Goal: Transaction & Acquisition: Download file/media

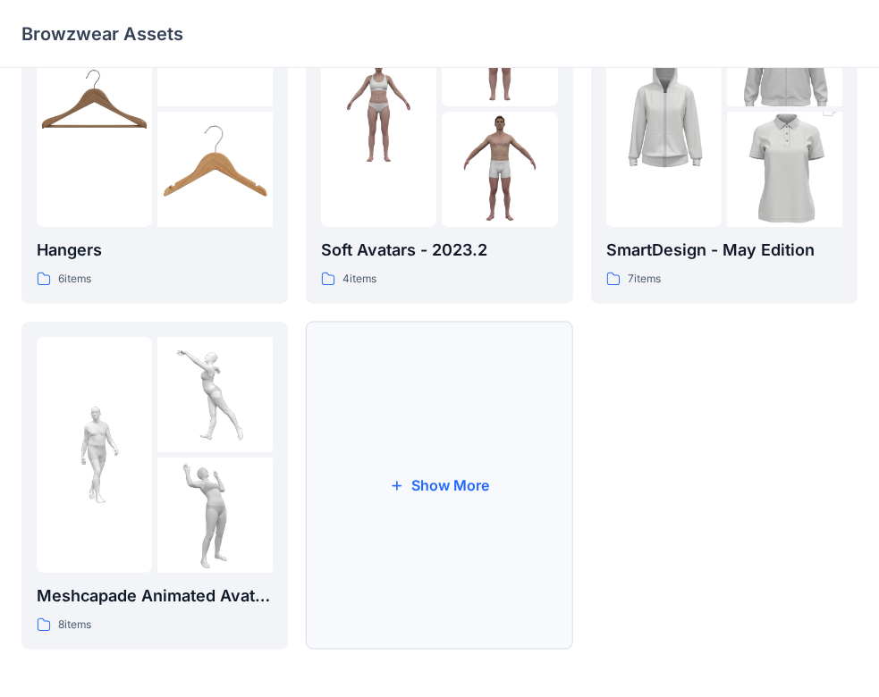
scroll to position [461, 0]
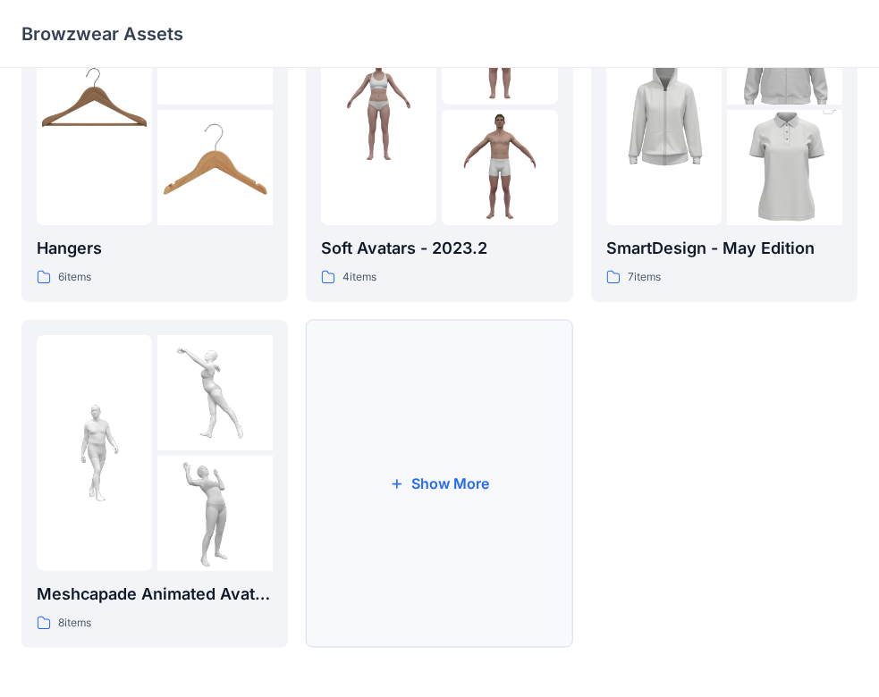
click at [476, 559] on button "Show More" at bounding box center [439, 484] width 266 height 328
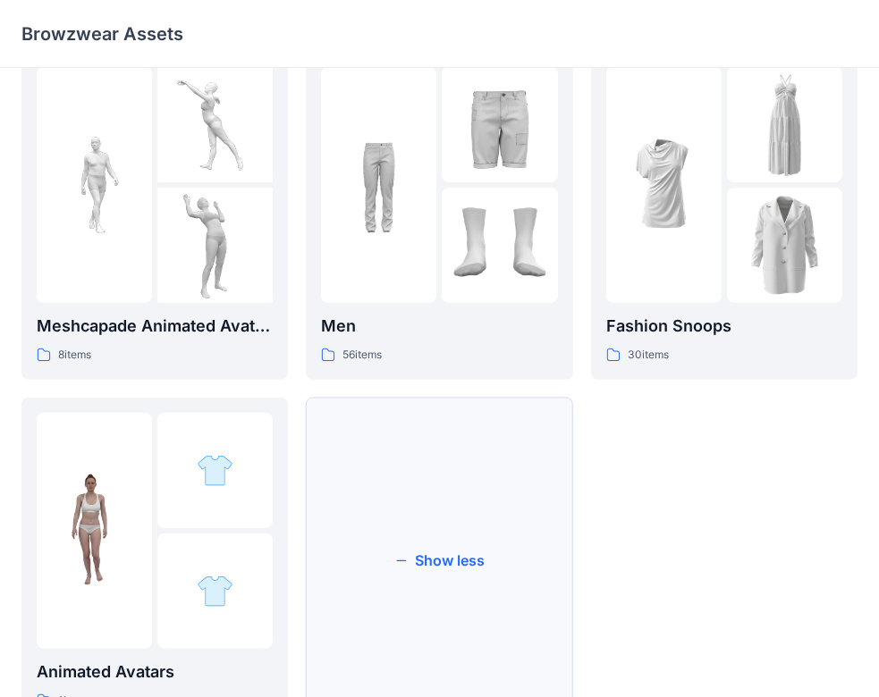
scroll to position [807, 0]
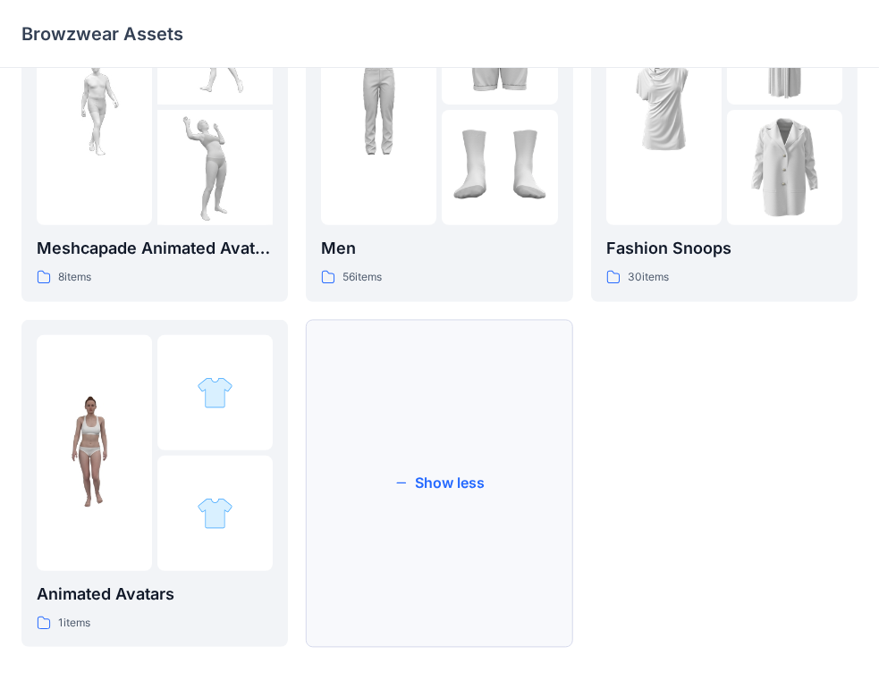
click at [406, 555] on button "Show less" at bounding box center [439, 484] width 266 height 328
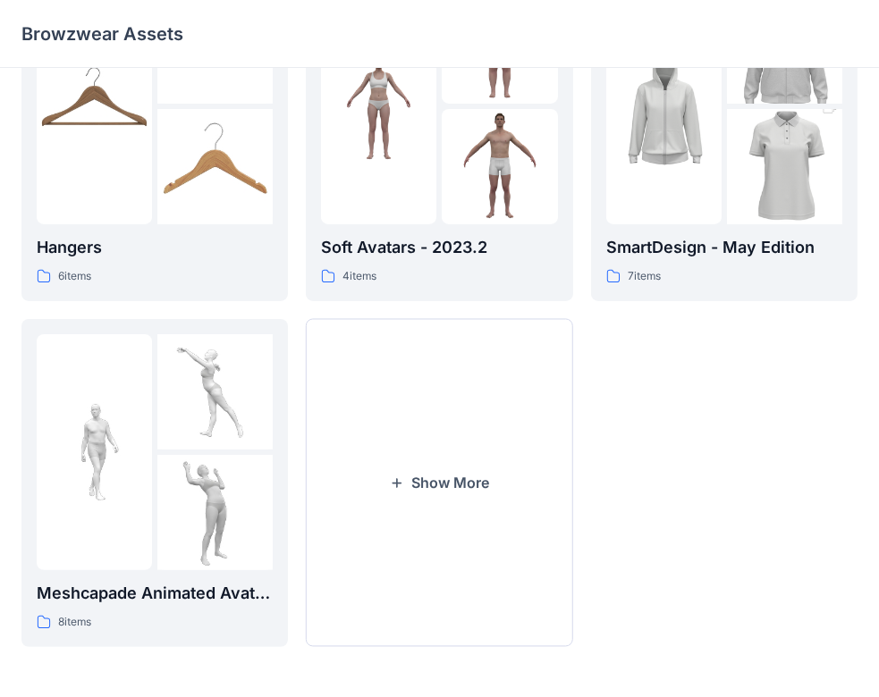
scroll to position [461, 0]
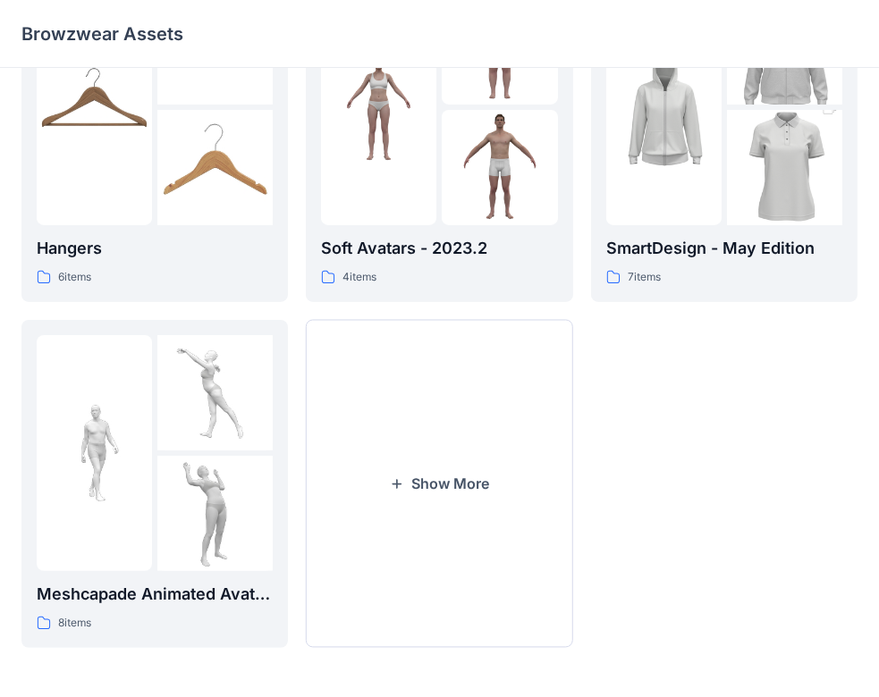
click at [406, 555] on button "Show More" at bounding box center [439, 484] width 266 height 328
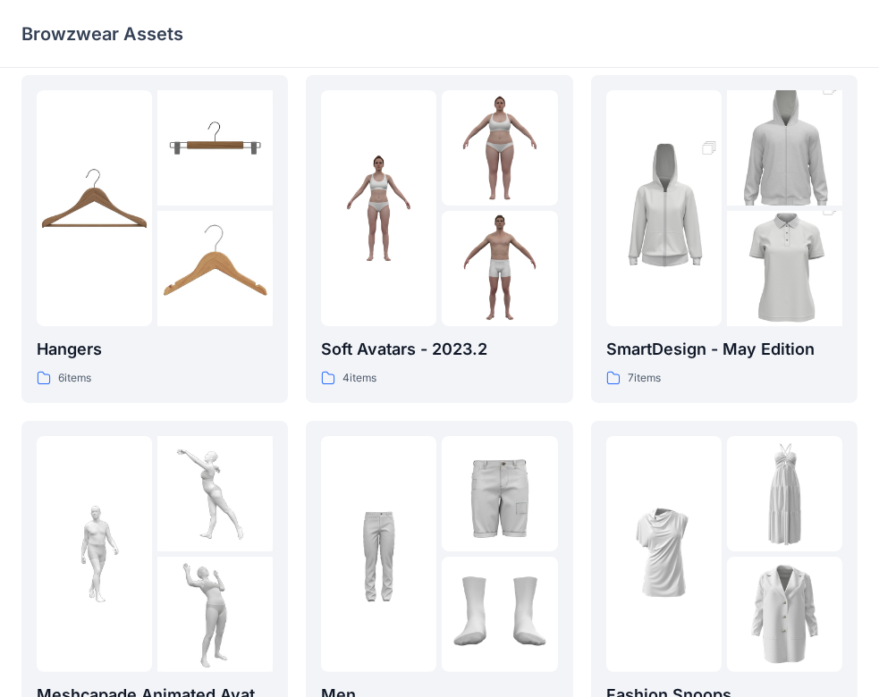
scroll to position [718, 0]
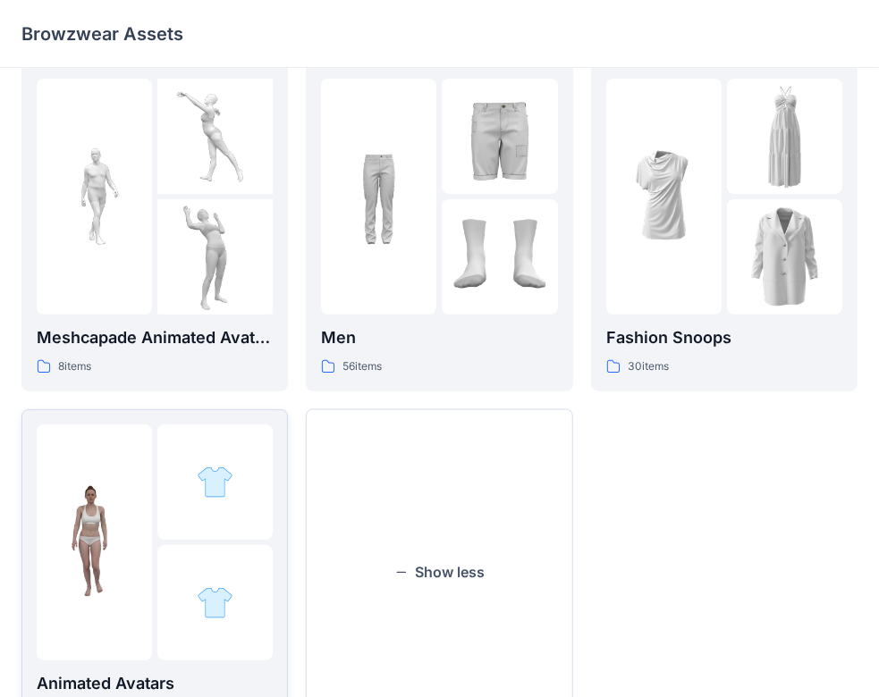
click at [216, 501] on div at bounding box center [214, 482] width 115 height 115
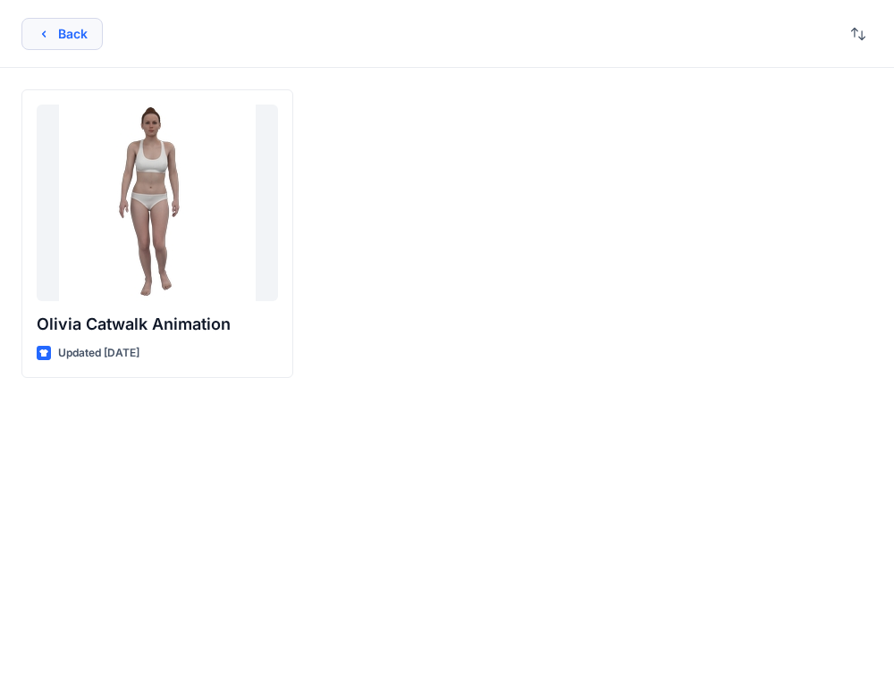
click at [62, 30] on button "Back" at bounding box center [61, 34] width 81 height 32
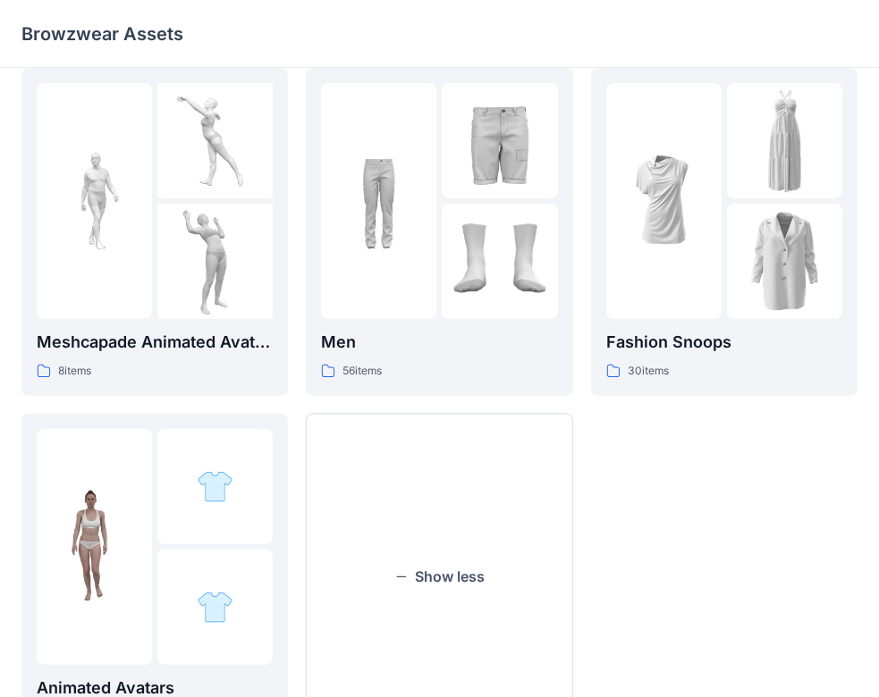
scroll to position [715, 0]
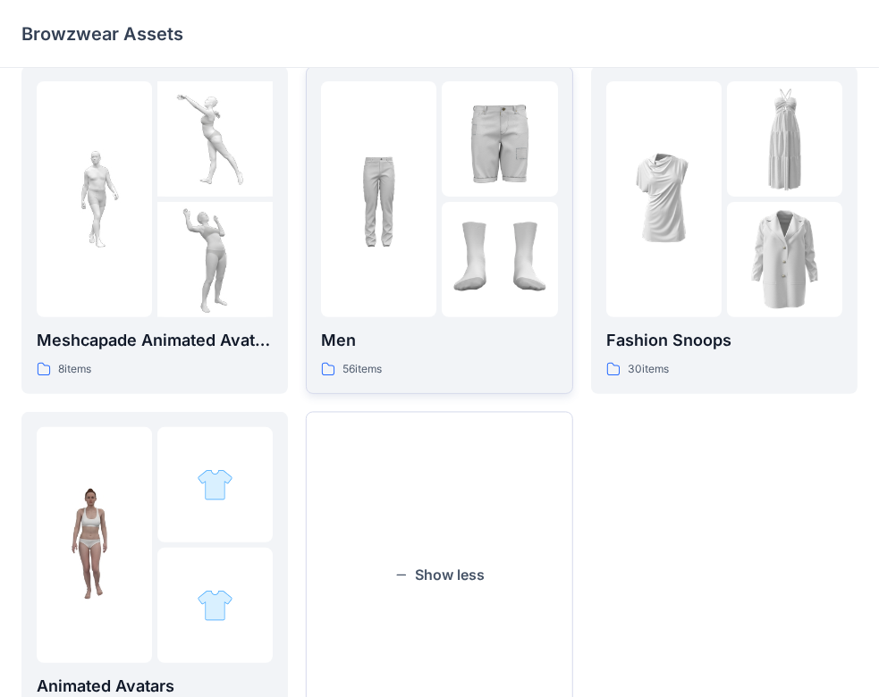
click at [425, 343] on p "Men" at bounding box center [439, 340] width 236 height 25
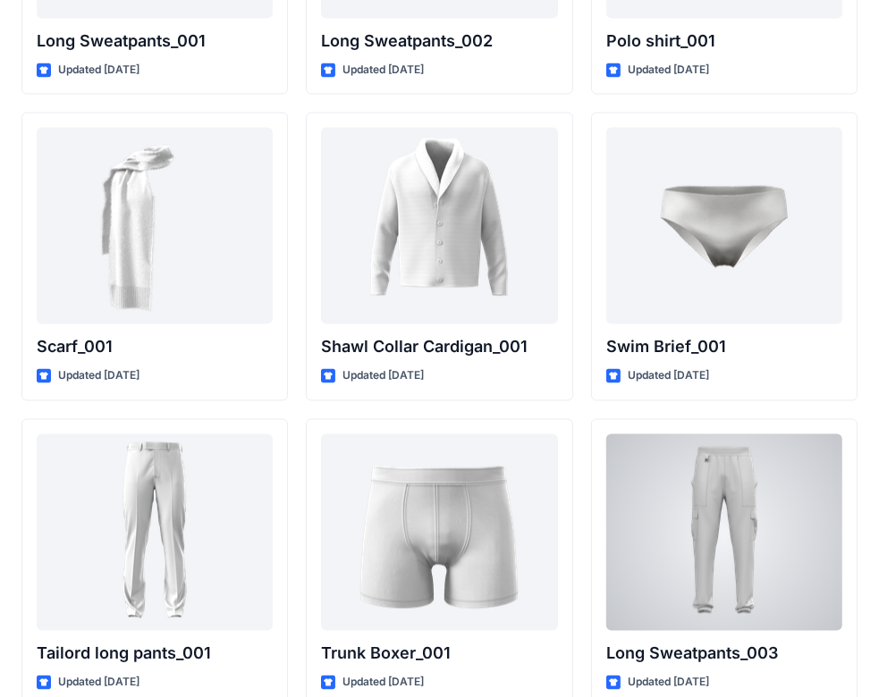
scroll to position [3689, 0]
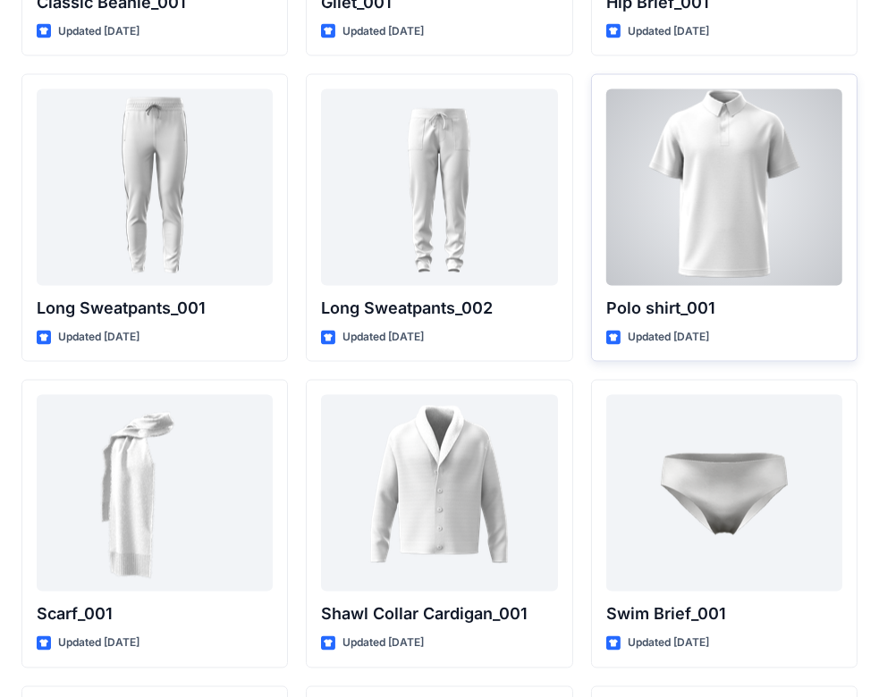
click at [694, 226] on div at bounding box center [724, 187] width 236 height 197
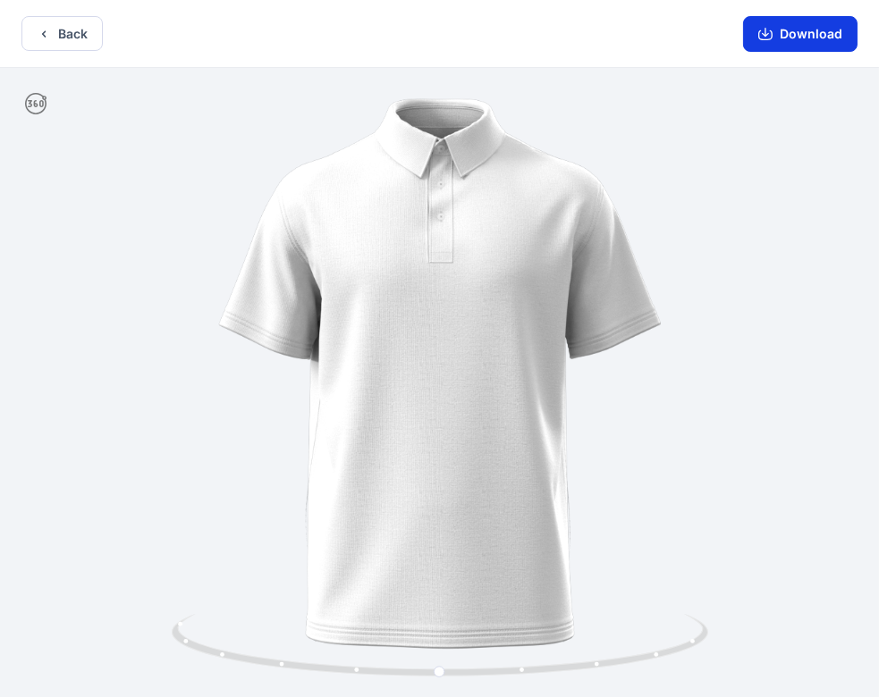
click at [799, 21] on button "Download" at bounding box center [800, 34] width 114 height 36
click at [798, 29] on button "Download" at bounding box center [800, 34] width 114 height 36
